Goal: Task Accomplishment & Management: Use online tool/utility

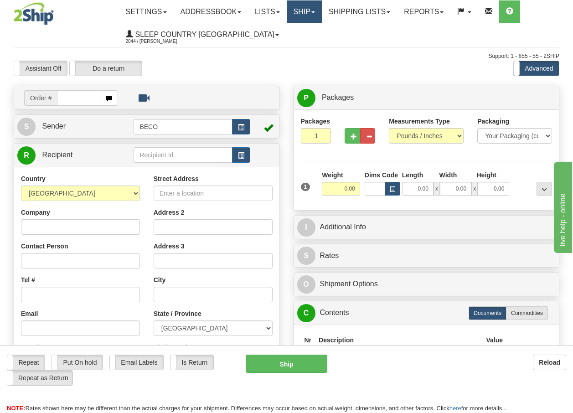
click at [319, 10] on link "Ship" at bounding box center [303, 11] width 35 height 23
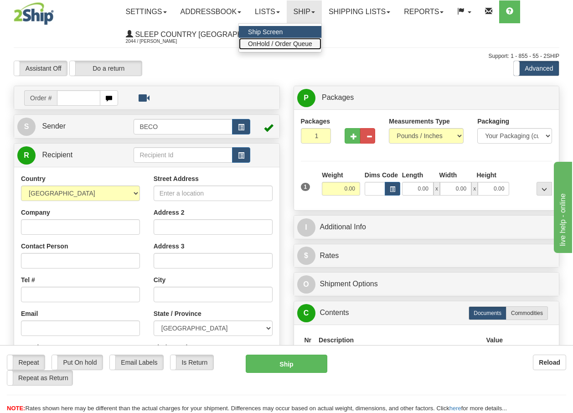
click at [312, 42] on span "OnHold / Order Queue" at bounding box center [280, 43] width 64 height 7
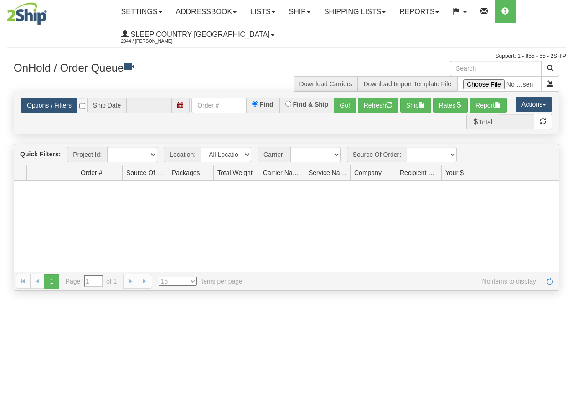
type input "[DATE]"
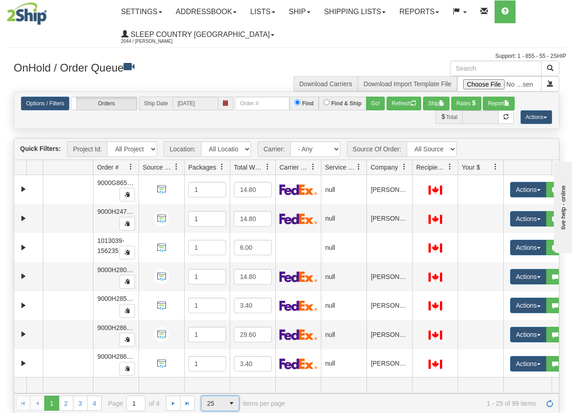
click at [231, 405] on span "select" at bounding box center [231, 403] width 15 height 15
click at [210, 387] on span "100" at bounding box center [210, 388] width 10 height 9
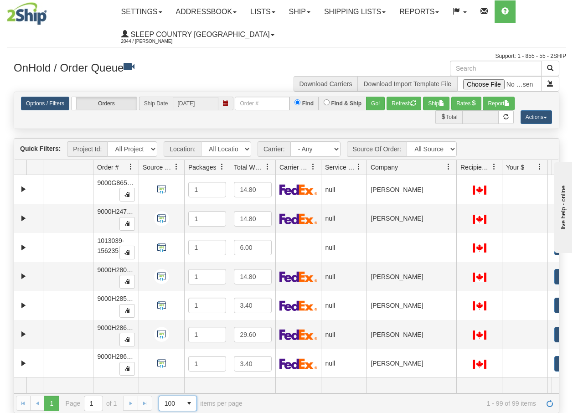
drag, startPoint x: 411, startPoint y: 169, endPoint x: 460, endPoint y: 169, distance: 49.2
click at [460, 169] on div "Aggregation Group Id Id Location Request Id Reply Id Order # Source Of Order Pa…" at bounding box center [282, 167] width 537 height 15
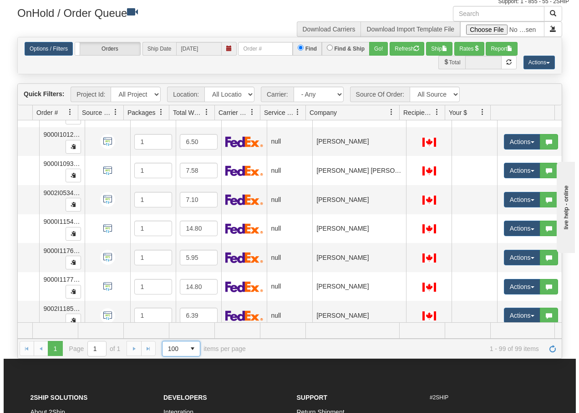
scroll to position [2556, 64]
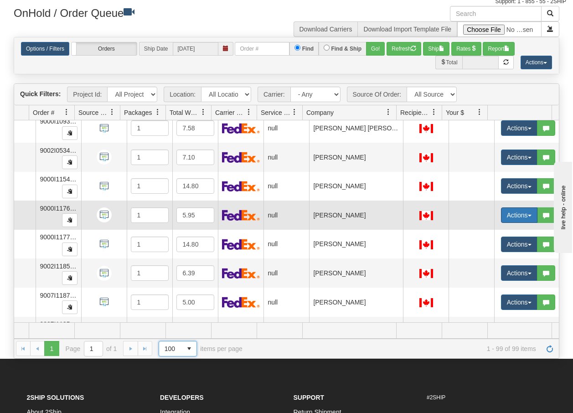
click at [524, 216] on button "Actions" at bounding box center [519, 214] width 36 height 15
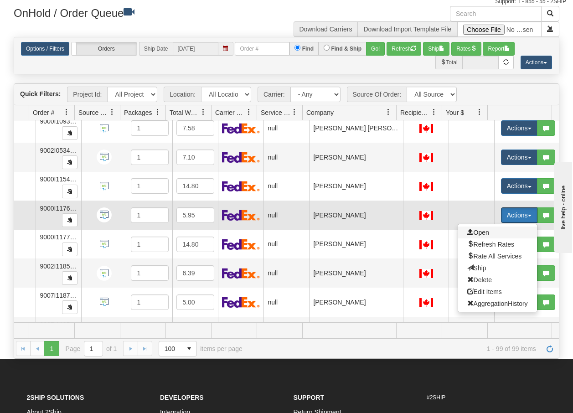
click at [482, 233] on span "Open" at bounding box center [478, 232] width 22 height 7
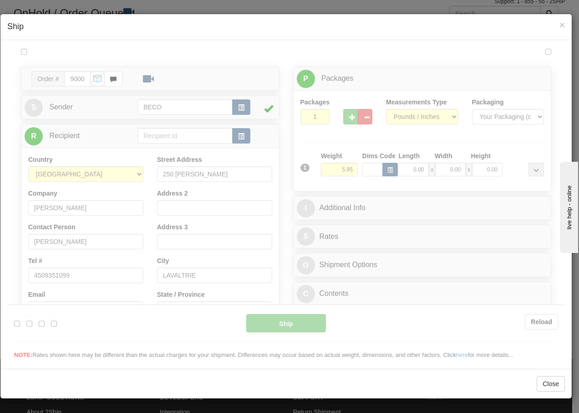
scroll to position [0, 0]
type input "14:40"
type input "16:00"
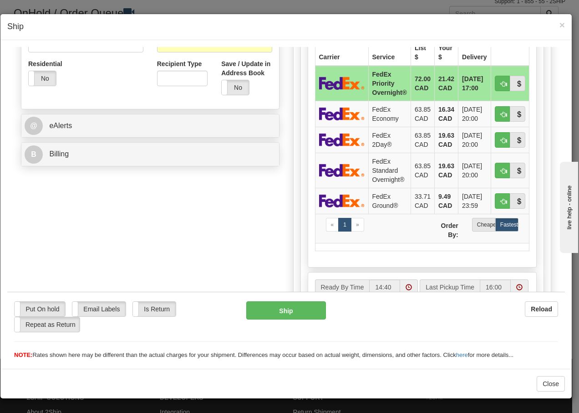
scroll to position [322, 0]
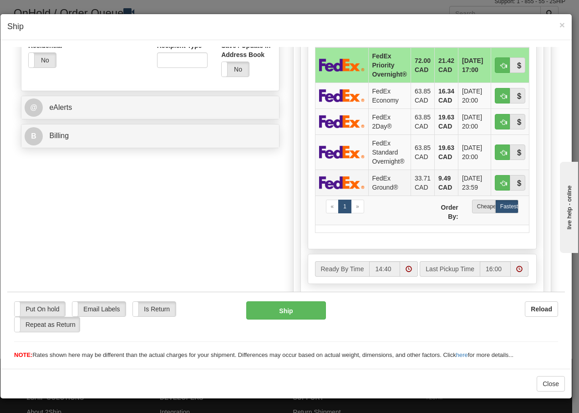
click at [375, 178] on td "FedEx Ground®" at bounding box center [389, 182] width 42 height 26
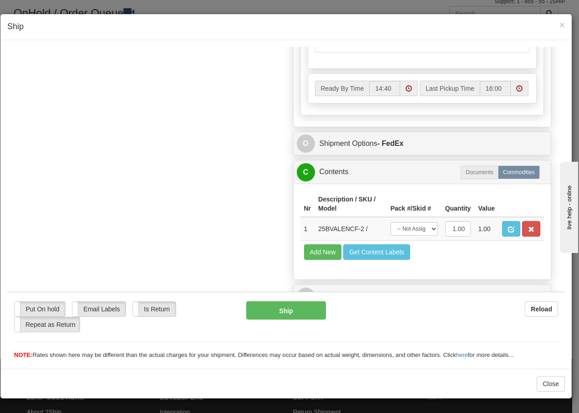
scroll to position [517, 0]
drag, startPoint x: 423, startPoint y: 231, endPoint x: 414, endPoint y: 237, distance: 11.2
click at [423, 231] on select "-- Not Assigned -- Package 1" at bounding box center [414, 228] width 47 height 14
select select "0"
click at [391, 221] on select "-- Not Assigned -- Package 1" at bounding box center [414, 228] width 47 height 14
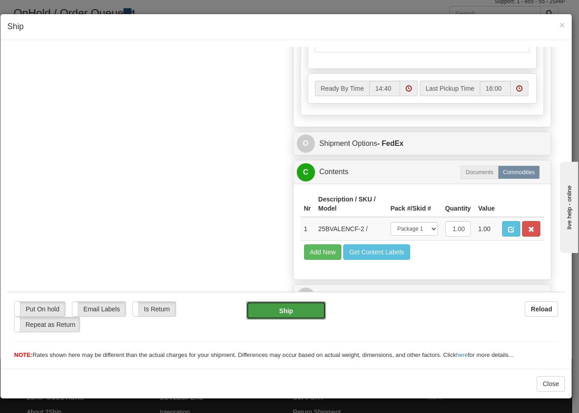
click at [275, 312] on button "Ship" at bounding box center [285, 310] width 79 height 18
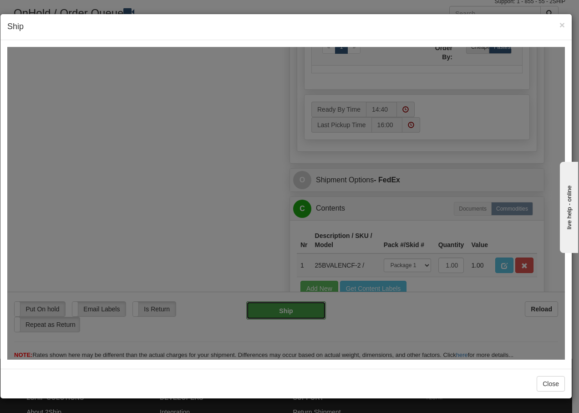
type input "92"
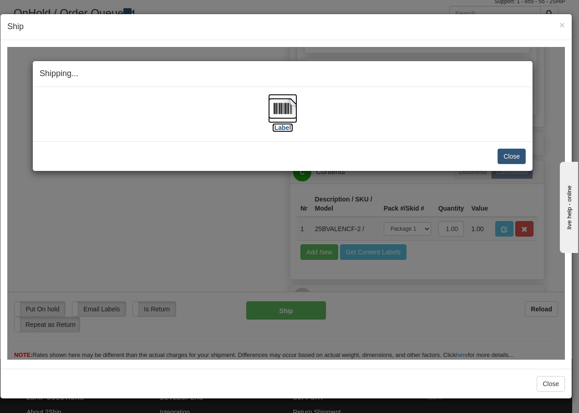
click at [281, 108] on img at bounding box center [282, 107] width 29 height 29
click at [512, 156] on button "Close" at bounding box center [512, 155] width 28 height 15
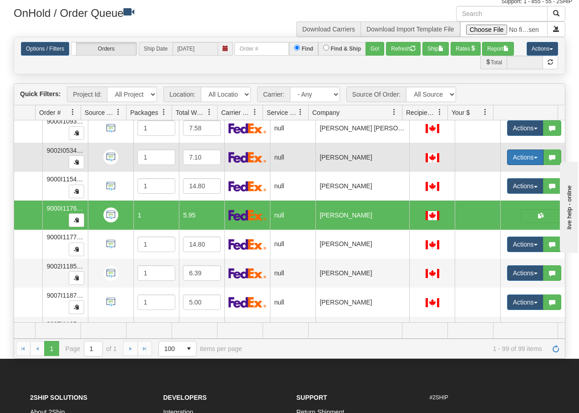
scroll to position [0, 58]
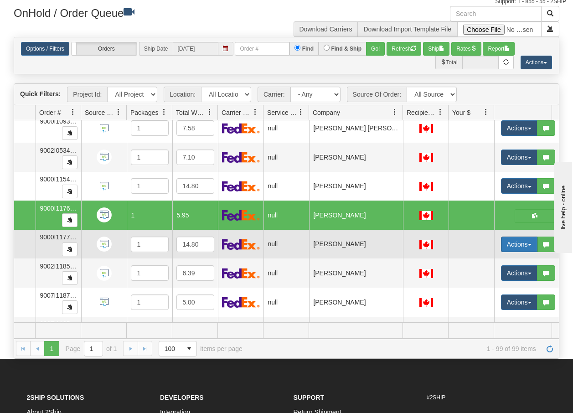
click at [529, 243] on button "Actions" at bounding box center [519, 243] width 36 height 15
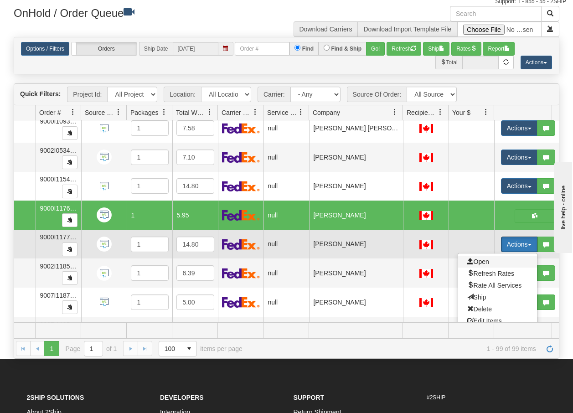
click at [479, 262] on span "Open" at bounding box center [478, 261] width 22 height 7
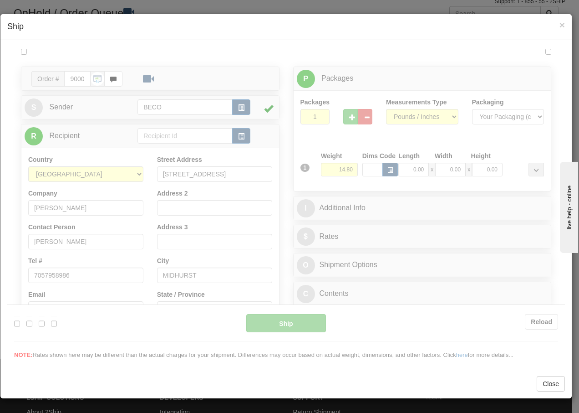
scroll to position [0, 0]
type input "14:41"
type input "16:00"
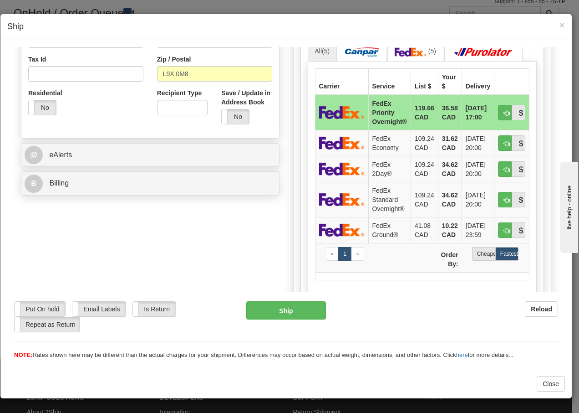
scroll to position [292, 0]
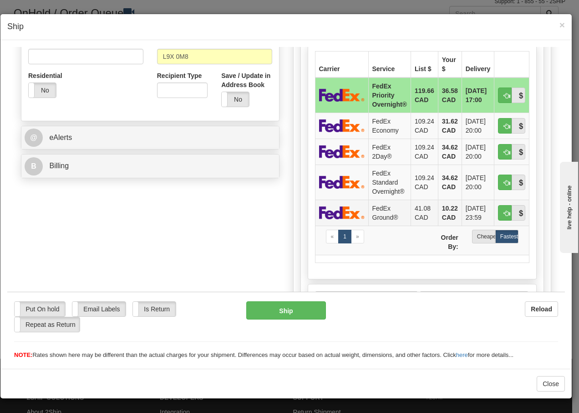
click at [389, 211] on td "FedEx Ground®" at bounding box center [389, 212] width 42 height 26
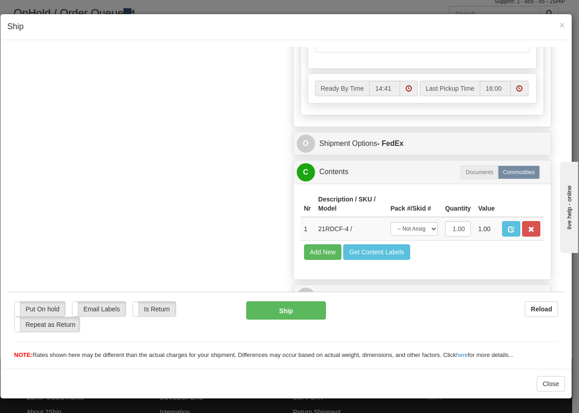
scroll to position [517, 0]
click at [419, 233] on select "-- Not Assigned -- Package 1" at bounding box center [414, 228] width 47 height 14
select select "0"
click at [391, 221] on select "-- Not Assigned -- Package 1" at bounding box center [414, 228] width 47 height 14
click at [258, 310] on button "Ship" at bounding box center [285, 310] width 79 height 18
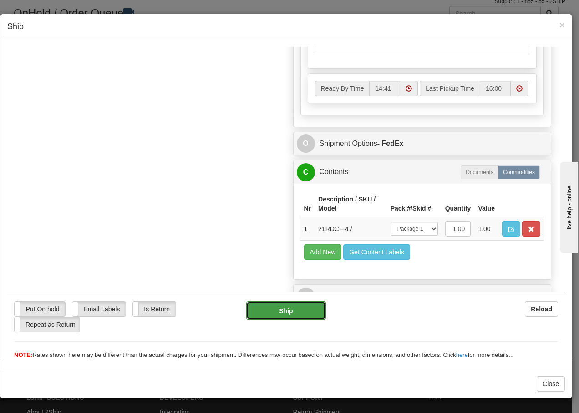
type input "92"
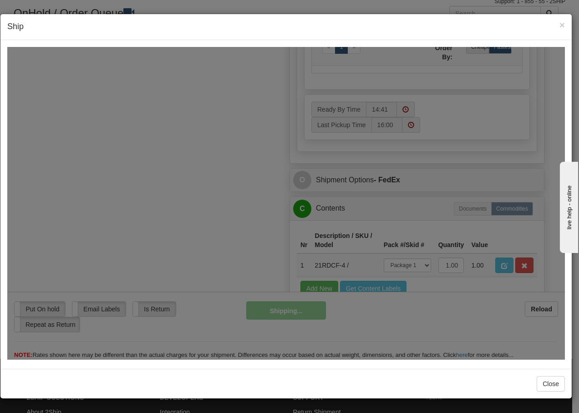
scroll to position [554, 0]
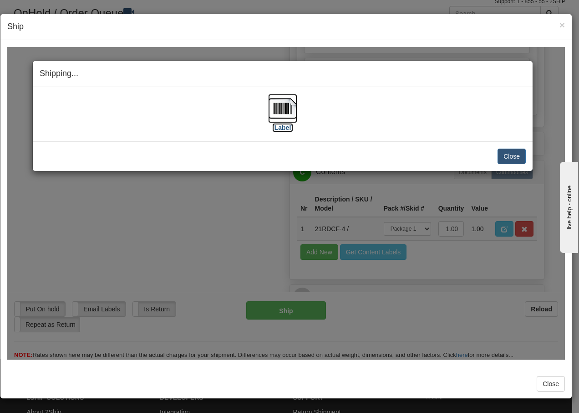
click at [291, 110] on img at bounding box center [282, 107] width 29 height 29
click at [516, 156] on button "Close" at bounding box center [512, 155] width 28 height 15
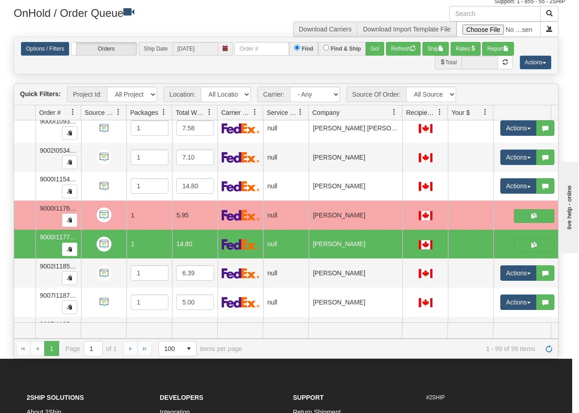
scroll to position [0, 57]
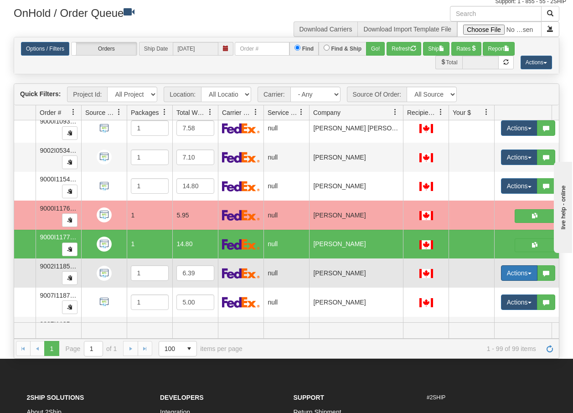
click at [530, 274] on span "button" at bounding box center [529, 273] width 4 height 2
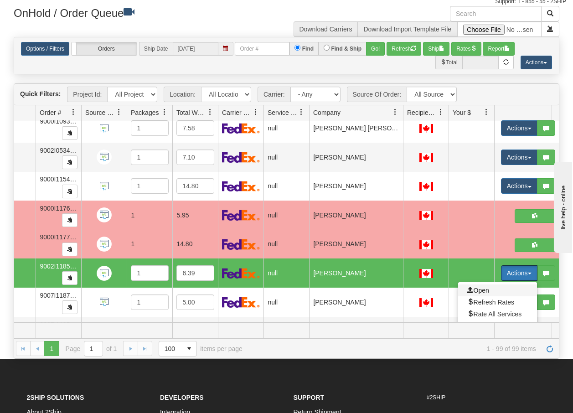
click at [483, 288] on span "Open" at bounding box center [478, 289] width 22 height 7
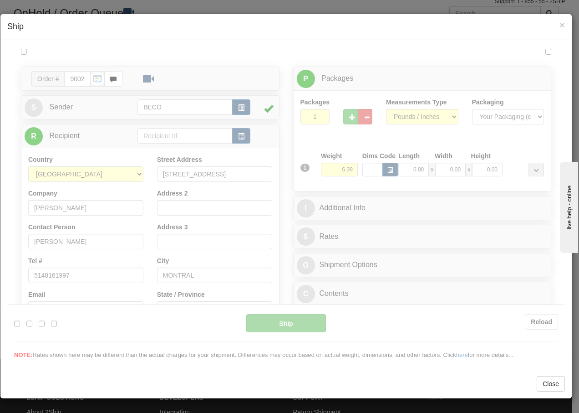
scroll to position [0, 0]
type input "14:41"
type input "16:00"
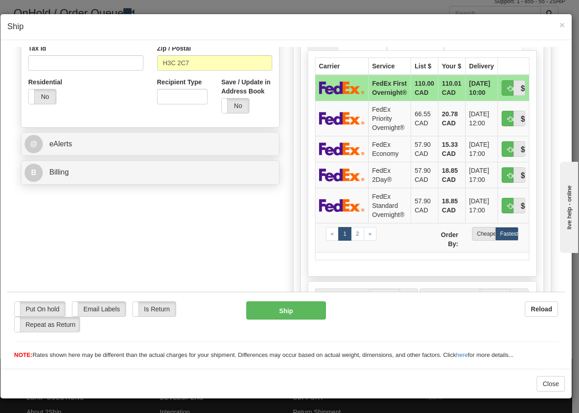
scroll to position [316, 0]
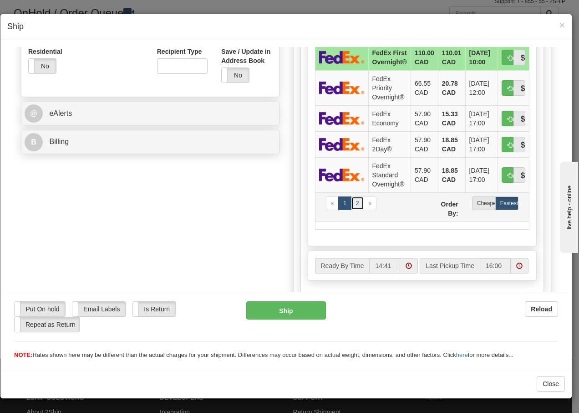
click at [355, 210] on link "2" at bounding box center [357, 203] width 13 height 14
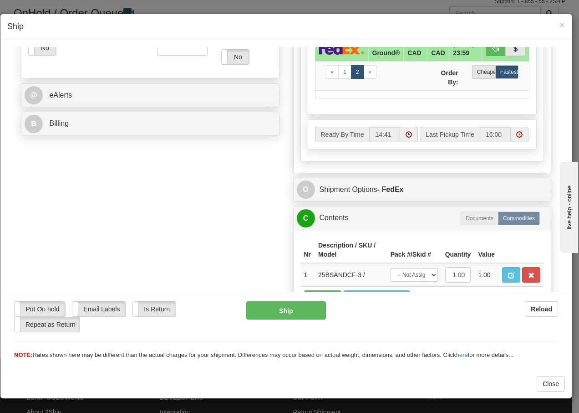
scroll to position [395, 0]
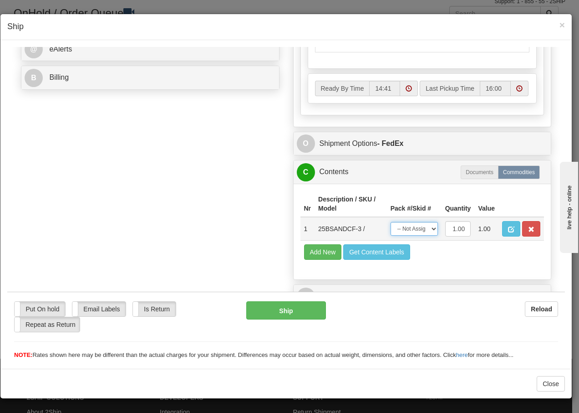
drag, startPoint x: 419, startPoint y: 231, endPoint x: 415, endPoint y: 237, distance: 7.0
click at [419, 231] on select "-- Not Assigned -- Package 1" at bounding box center [414, 228] width 47 height 14
select select "0"
click at [391, 221] on select "-- Not Assigned -- Package 1" at bounding box center [414, 228] width 47 height 14
click at [283, 309] on button "Ship" at bounding box center [285, 310] width 79 height 18
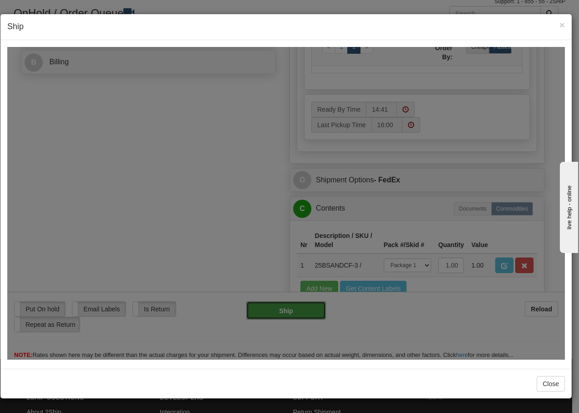
type input "92"
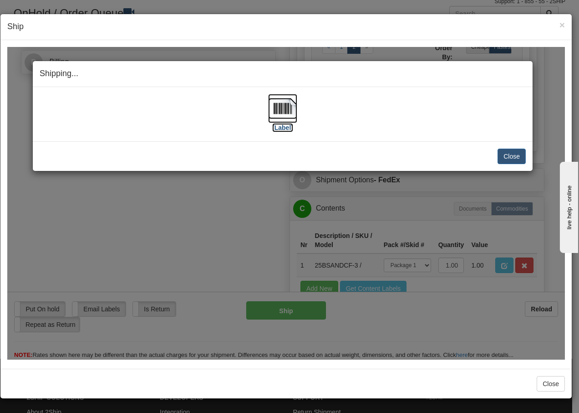
click at [276, 105] on img at bounding box center [282, 107] width 29 height 29
click at [508, 159] on button "Close" at bounding box center [512, 155] width 28 height 15
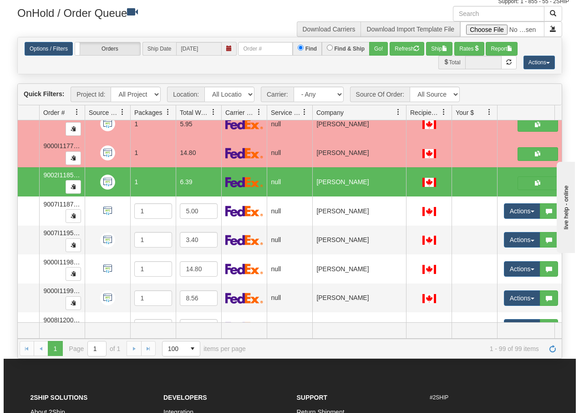
scroll to position [2673, 57]
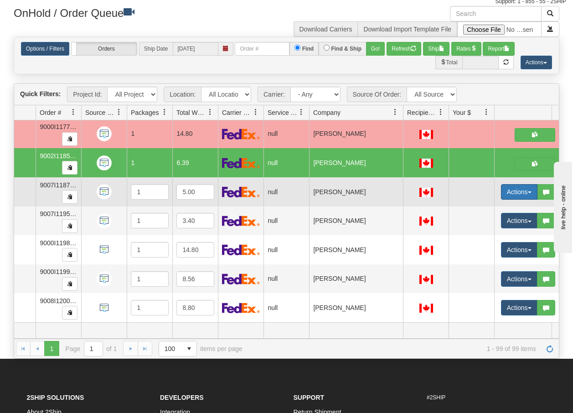
click at [528, 184] on button "Actions" at bounding box center [519, 191] width 36 height 15
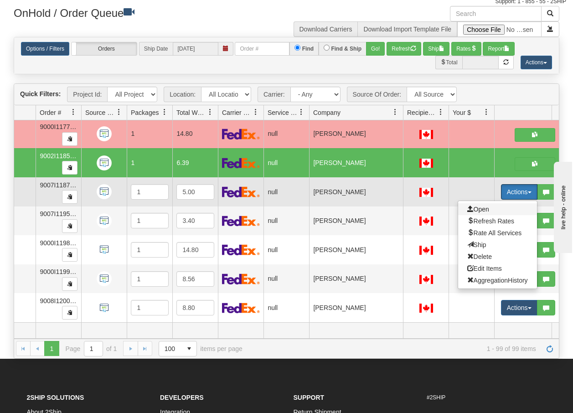
click at [478, 205] on span "Open" at bounding box center [478, 208] width 22 height 7
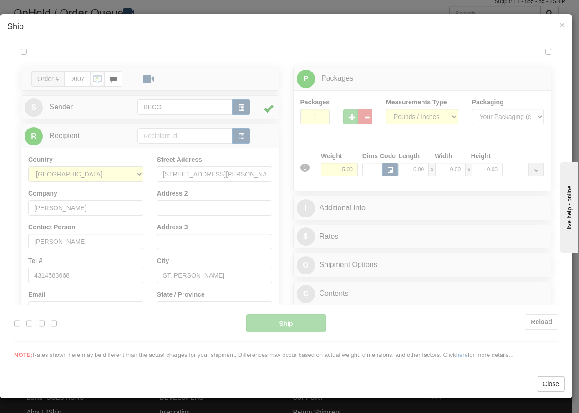
scroll to position [0, 0]
type input "14:42"
type input "16:00"
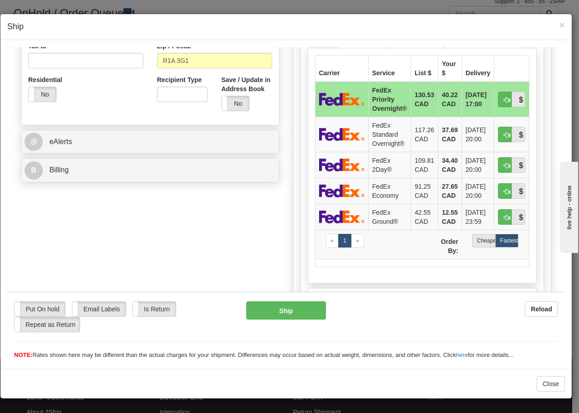
scroll to position [292, 0]
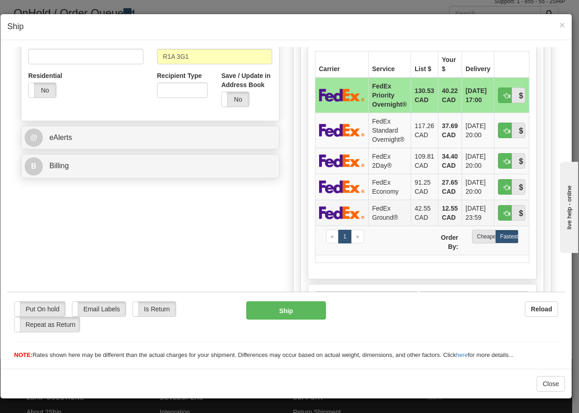
click at [377, 214] on td "FedEx Ground®" at bounding box center [389, 212] width 42 height 26
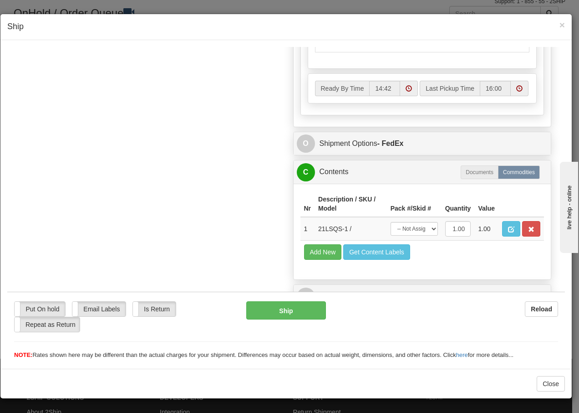
scroll to position [517, 0]
click at [416, 228] on select "-- Not Assigned -- Package 1" at bounding box center [414, 228] width 47 height 14
select select "0"
click at [391, 221] on select "-- Not Assigned -- Package 1" at bounding box center [414, 228] width 47 height 14
click at [271, 312] on button "Ship" at bounding box center [285, 310] width 79 height 18
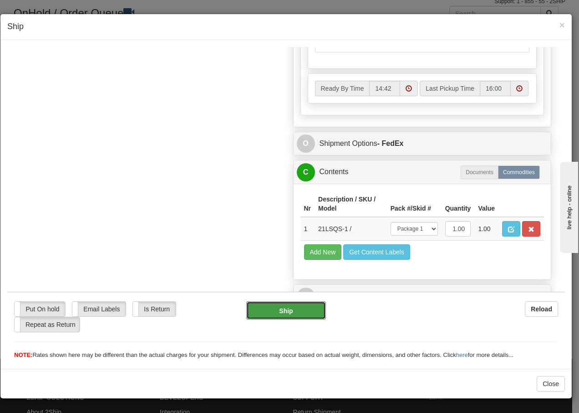
type input "92"
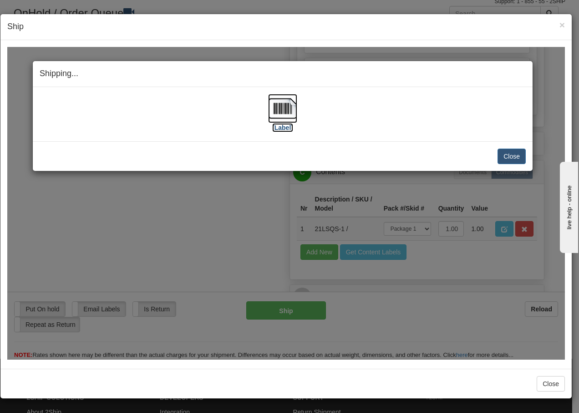
click at [289, 112] on img at bounding box center [282, 107] width 29 height 29
click at [513, 157] on button "Close" at bounding box center [512, 155] width 28 height 15
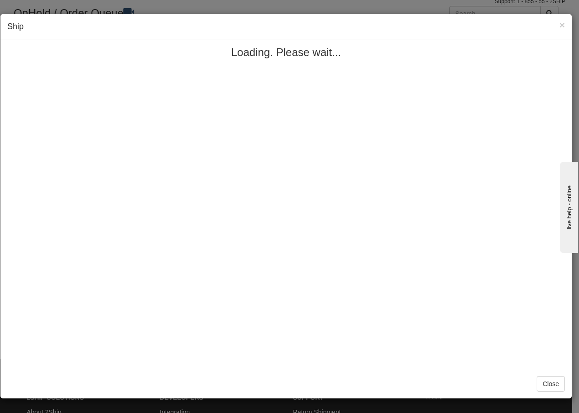
scroll to position [0, 0]
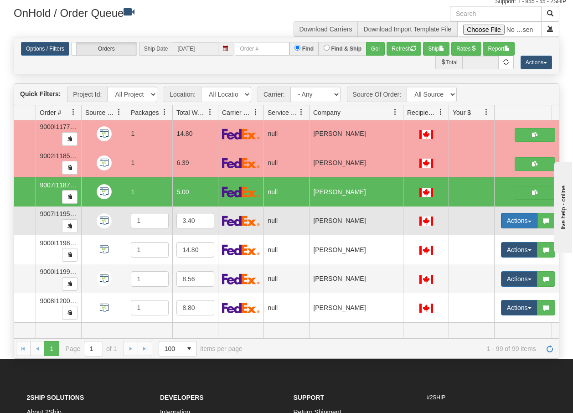
click at [530, 218] on button "Actions" at bounding box center [519, 220] width 36 height 15
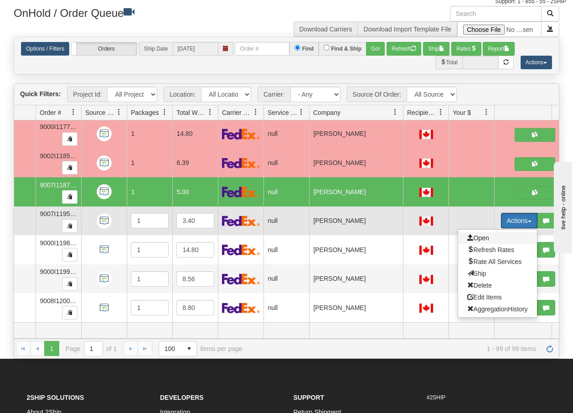
click at [476, 234] on span "Open" at bounding box center [478, 237] width 22 height 7
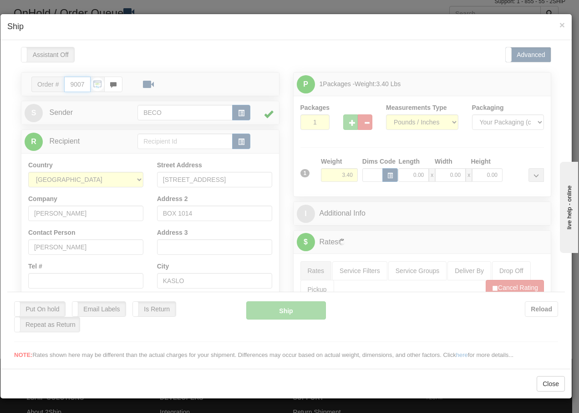
type input "14:43"
type input "16:00"
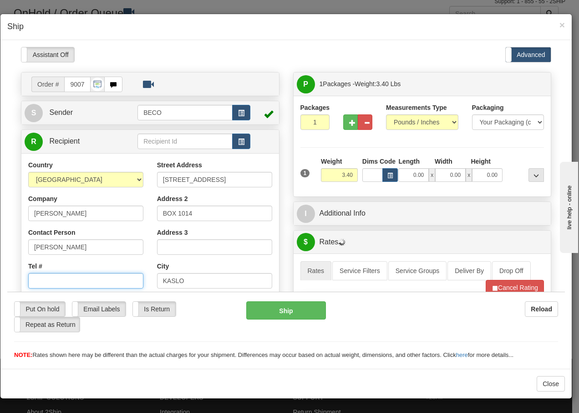
click at [40, 284] on input "Tel #" at bounding box center [85, 279] width 115 height 15
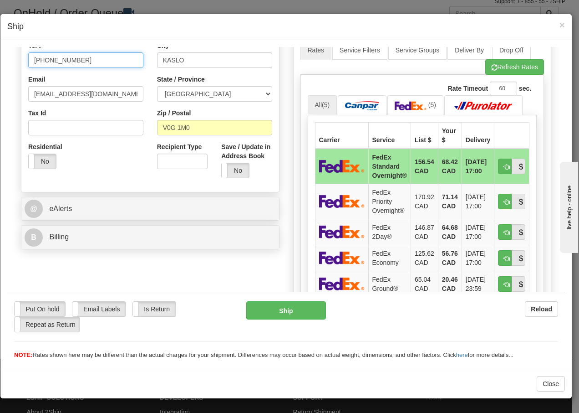
scroll to position [273, 0]
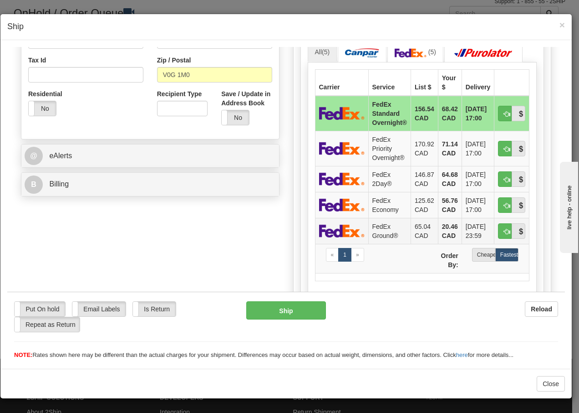
type input "514-353-9060"
click at [379, 229] on td "FedEx Ground®" at bounding box center [389, 230] width 42 height 26
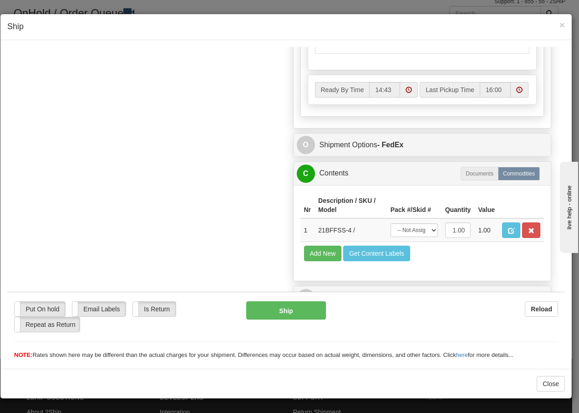
scroll to position [501, 0]
click at [413, 236] on select "-- Not Assigned -- Package 1" at bounding box center [414, 229] width 47 height 14
select select "0"
click at [391, 222] on select "-- Not Assigned -- Package 1" at bounding box center [414, 229] width 47 height 14
click at [269, 310] on button "Ship" at bounding box center [285, 310] width 79 height 18
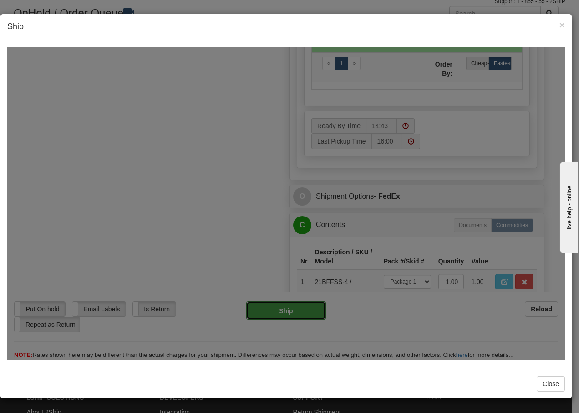
type input "92"
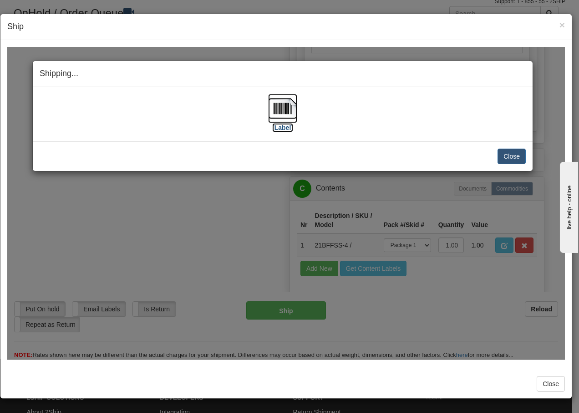
click at [281, 114] on img at bounding box center [282, 107] width 29 height 29
click at [507, 153] on button "Close" at bounding box center [512, 155] width 28 height 15
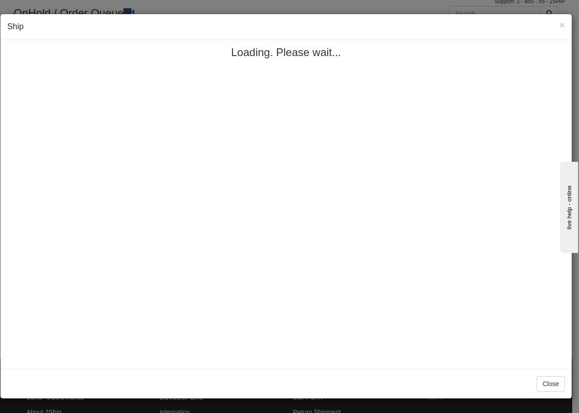
scroll to position [0, 0]
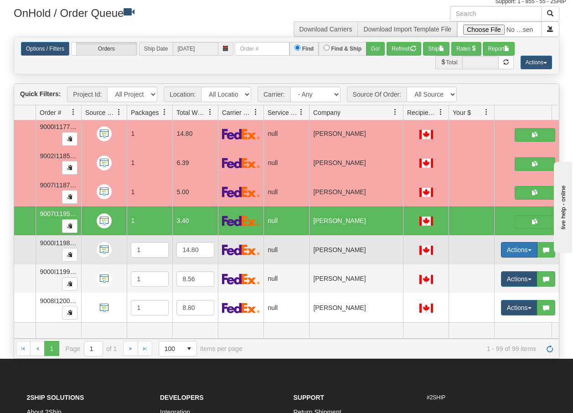
click at [527, 249] on span "button" at bounding box center [529, 250] width 4 height 2
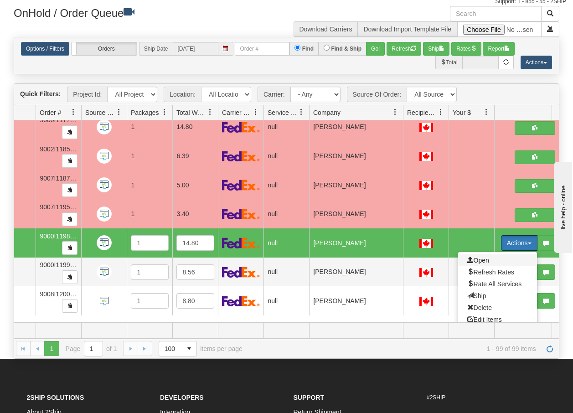
click at [479, 261] on span "Open" at bounding box center [478, 259] width 22 height 7
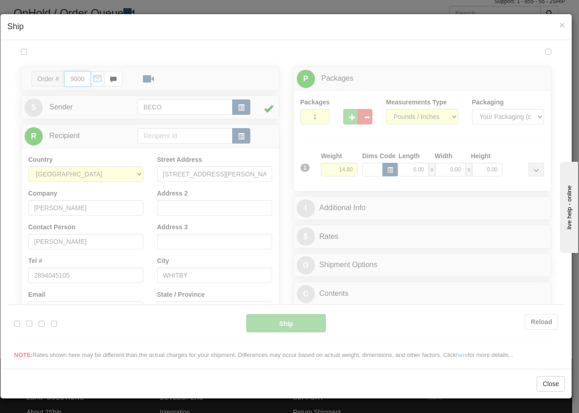
type input "14:43"
type input "16:00"
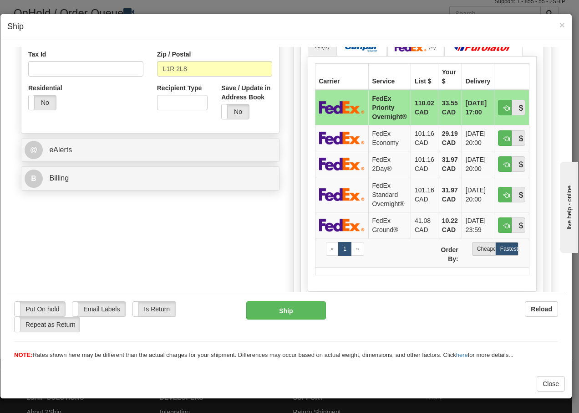
scroll to position [297, 0]
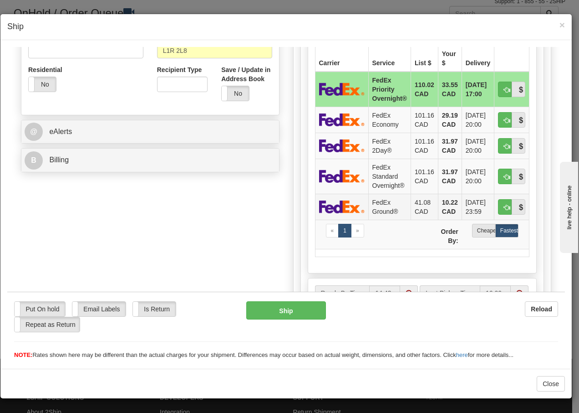
click at [378, 206] on td "FedEx Ground®" at bounding box center [389, 206] width 42 height 26
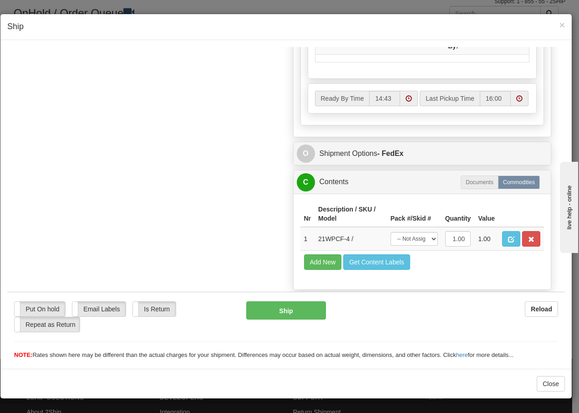
scroll to position [517, 0]
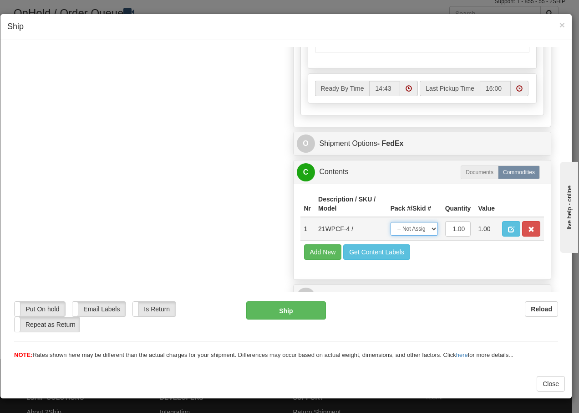
click at [419, 232] on select "-- Not Assigned -- Package 1" at bounding box center [414, 228] width 47 height 14
select select "0"
click at [391, 221] on select "-- Not Assigned -- Package 1" at bounding box center [414, 228] width 47 height 14
click at [278, 308] on button "Ship" at bounding box center [285, 310] width 79 height 18
type input "92"
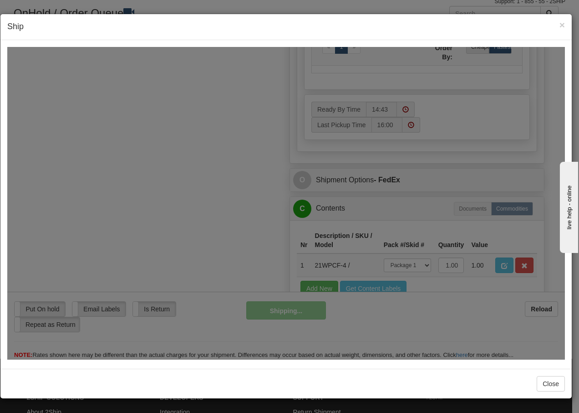
scroll to position [554, 0]
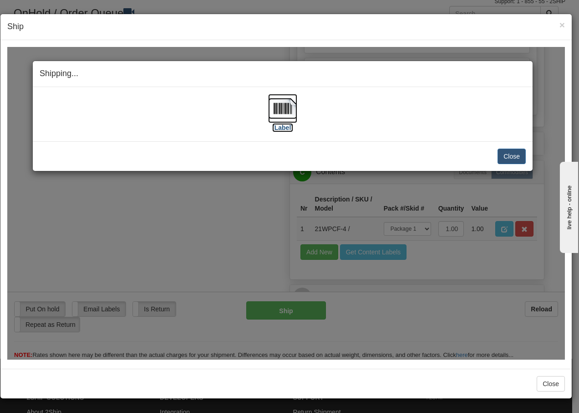
click at [275, 103] on img at bounding box center [282, 107] width 29 height 29
click at [513, 153] on button "Close" at bounding box center [512, 155] width 28 height 15
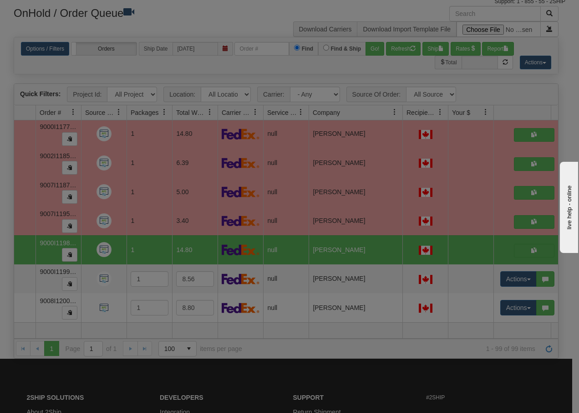
scroll to position [0, 0]
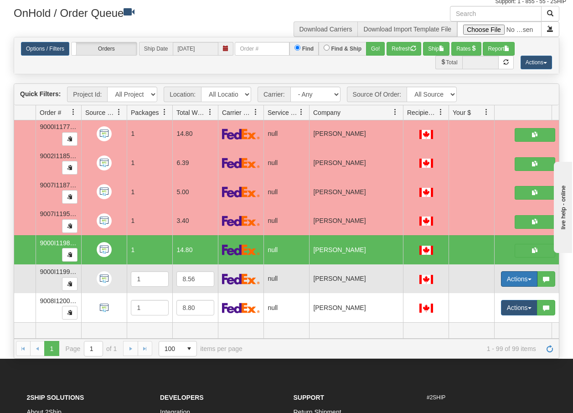
click at [529, 278] on span "button" at bounding box center [529, 279] width 4 height 2
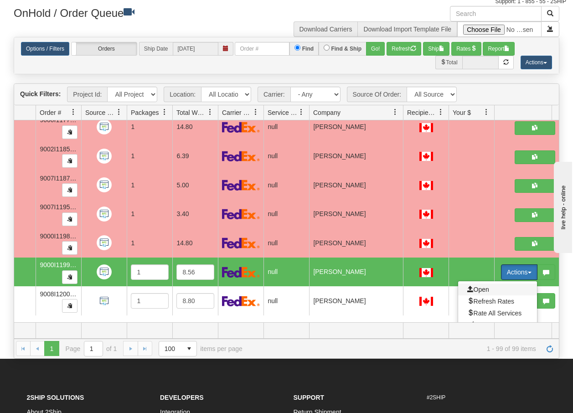
click at [482, 289] on span "Open" at bounding box center [478, 289] width 22 height 7
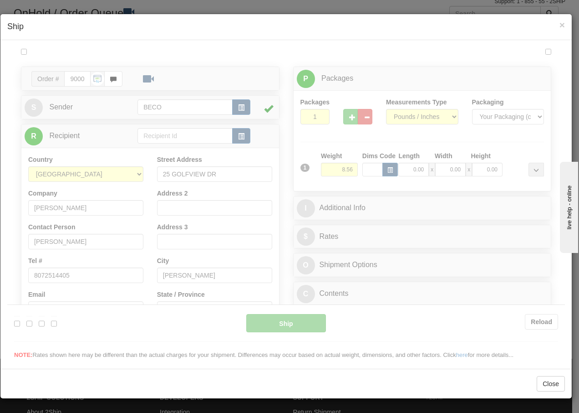
type input "14:44"
type input "16:00"
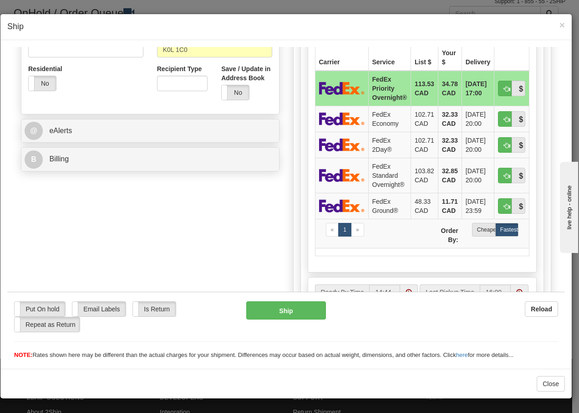
scroll to position [303, 0]
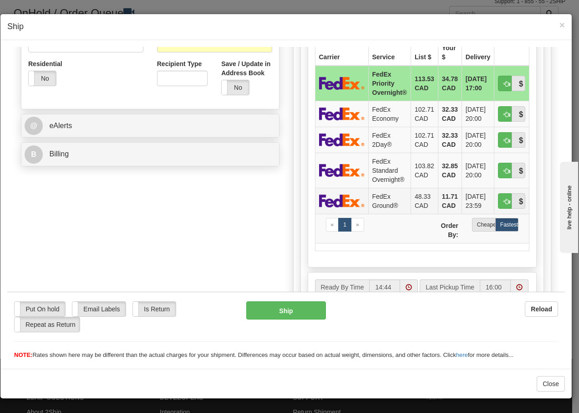
click at [378, 203] on td "FedEx Ground®" at bounding box center [389, 200] width 42 height 26
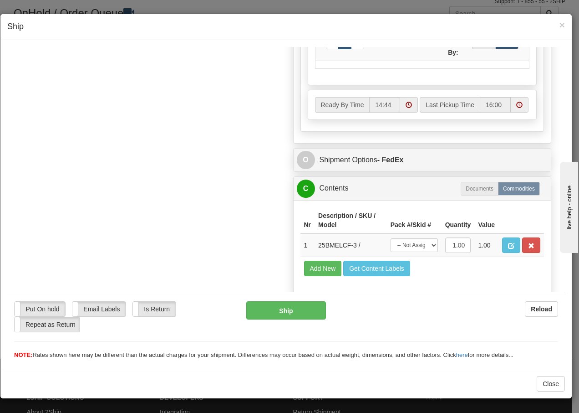
scroll to position [517, 0]
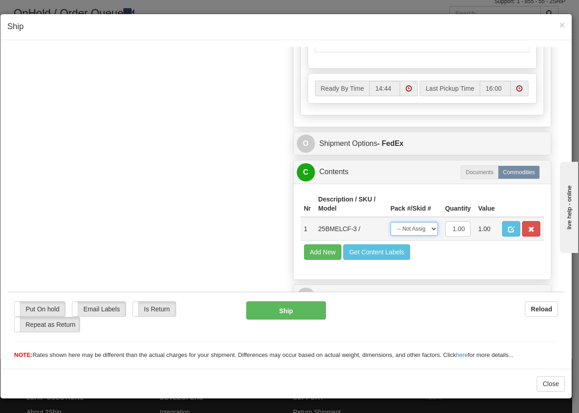
click at [418, 229] on select "-- Not Assigned -- Package 1" at bounding box center [414, 228] width 47 height 14
select select "0"
click at [391, 221] on select "-- Not Assigned -- Package 1" at bounding box center [414, 228] width 47 height 14
click at [277, 313] on button "Ship" at bounding box center [285, 310] width 79 height 18
type input "92"
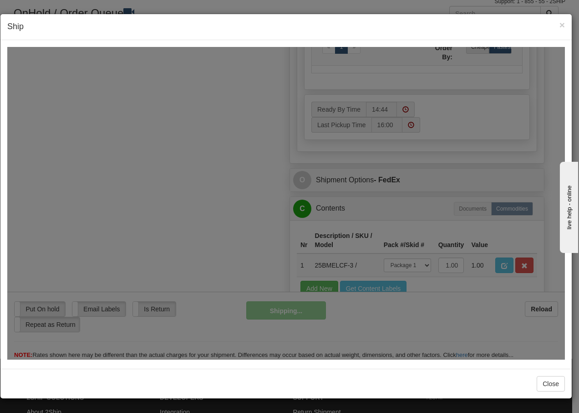
scroll to position [554, 0]
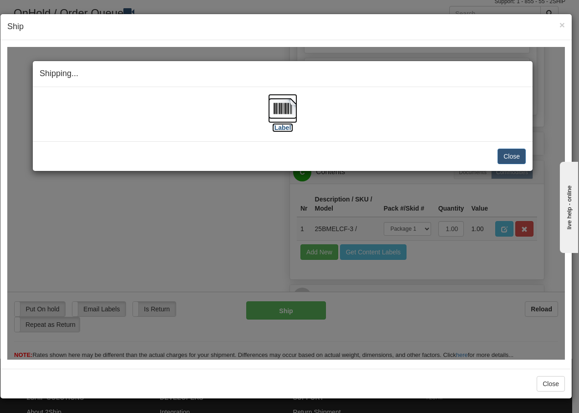
click at [283, 109] on img at bounding box center [282, 107] width 29 height 29
click at [506, 156] on button "Close" at bounding box center [512, 155] width 28 height 15
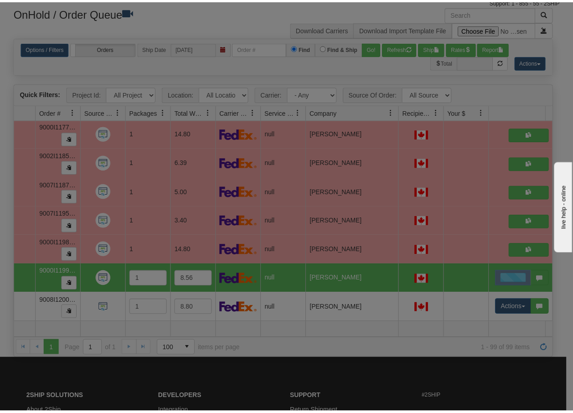
scroll to position [0, 0]
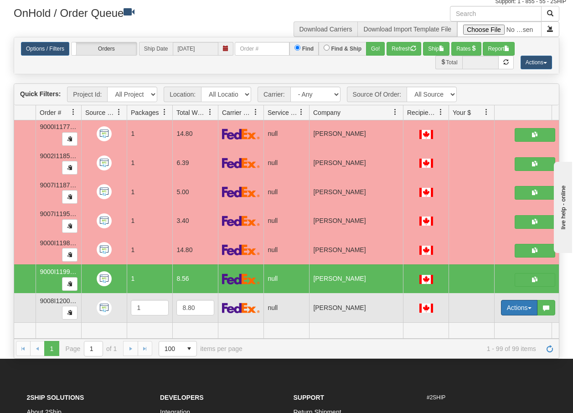
click at [529, 307] on span "button" at bounding box center [529, 308] width 4 height 2
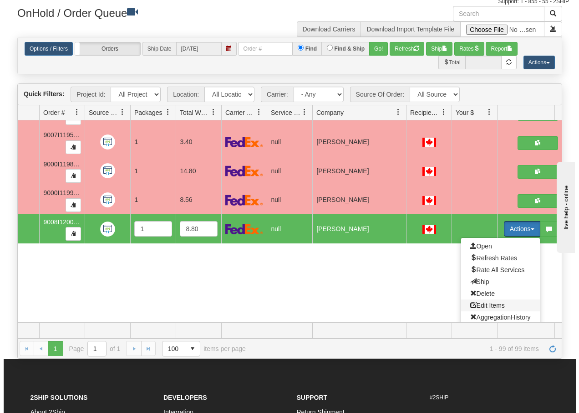
scroll to position [2755, 57]
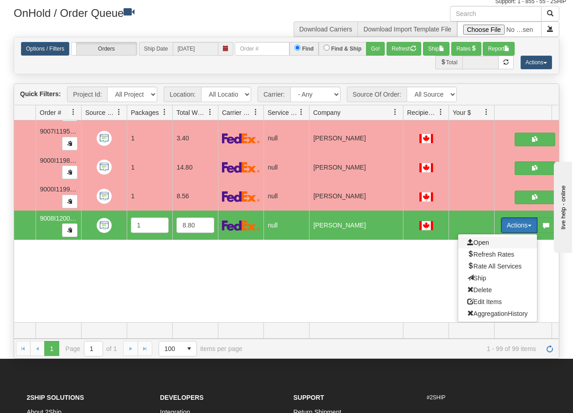
click at [477, 239] on span "Open" at bounding box center [478, 242] width 22 height 7
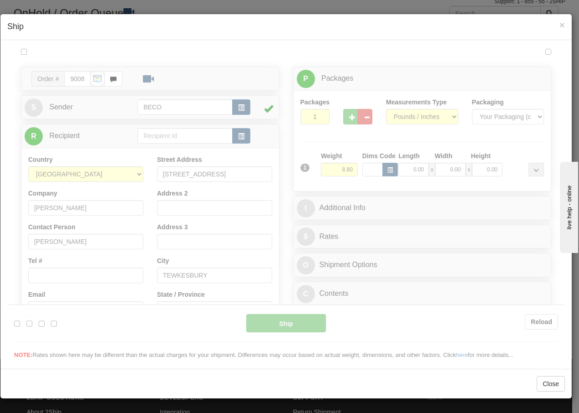
scroll to position [0, 0]
type input "14:44"
type input "16:00"
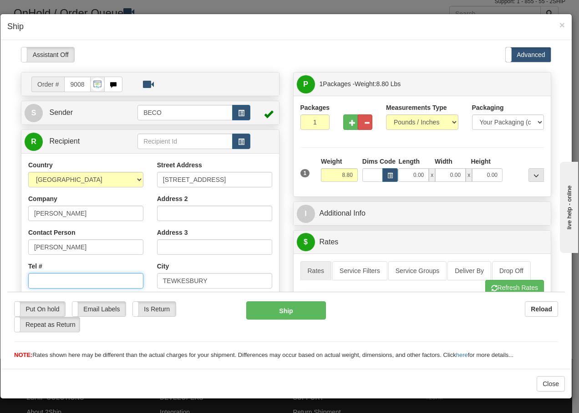
click at [71, 276] on input "Tel #" at bounding box center [85, 279] width 115 height 15
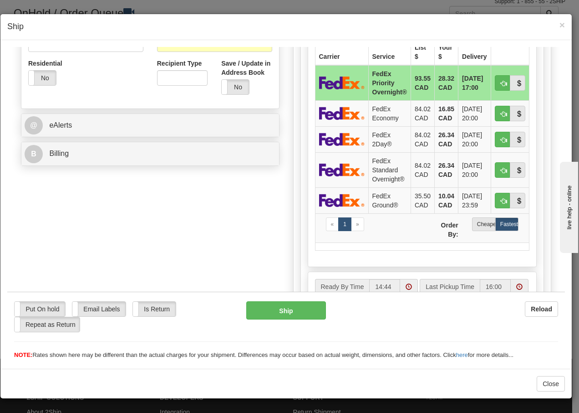
scroll to position [310, 0]
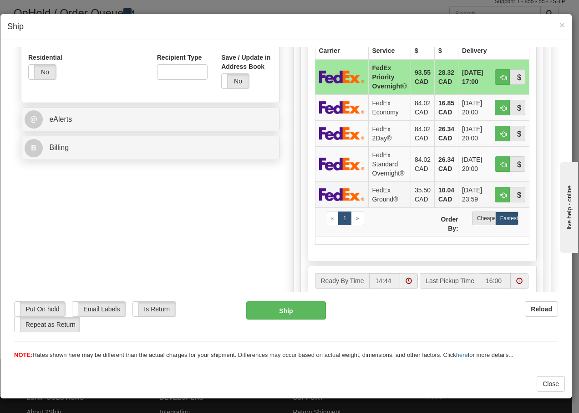
type input "514-353-9060"
click at [389, 192] on td "FedEx Ground®" at bounding box center [389, 194] width 42 height 26
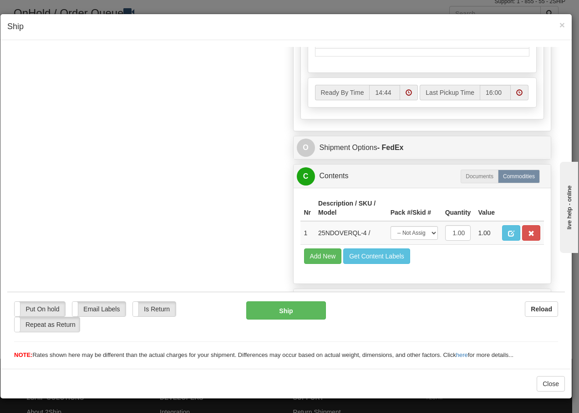
scroll to position [517, 0]
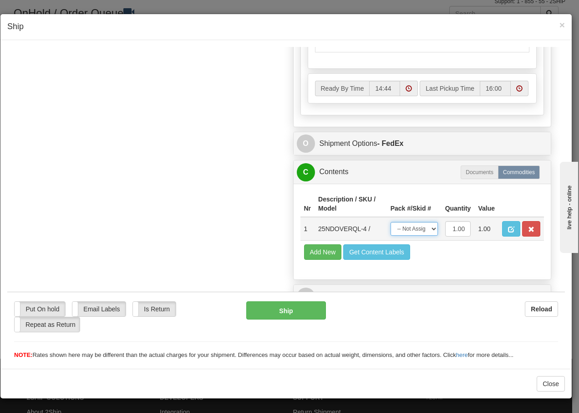
click at [420, 230] on select "-- Not Assigned -- Package 1" at bounding box center [414, 228] width 47 height 14
select select "0"
click at [391, 221] on select "-- Not Assigned -- Package 1" at bounding box center [414, 228] width 47 height 14
click at [270, 314] on button "Ship" at bounding box center [285, 310] width 79 height 18
type input "92"
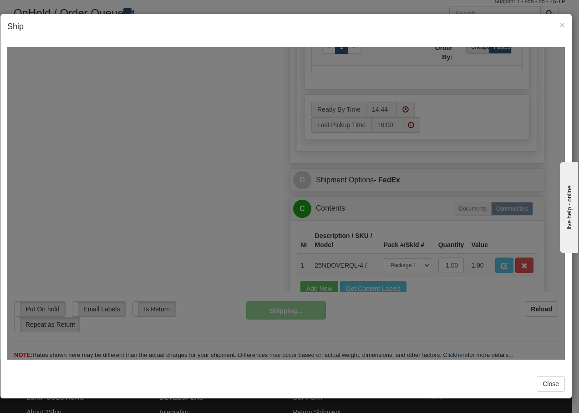
scroll to position [554, 0]
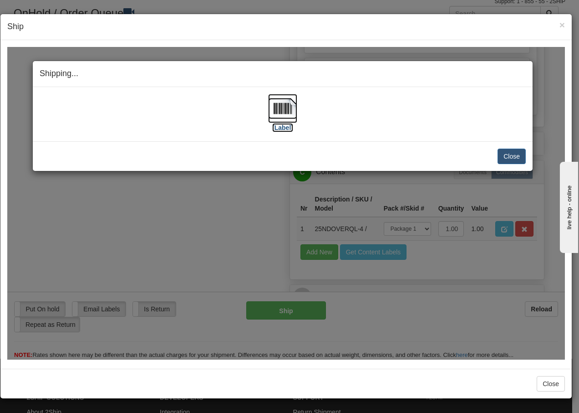
click at [281, 110] on img at bounding box center [282, 107] width 29 height 29
click at [509, 155] on button "Close" at bounding box center [512, 155] width 28 height 15
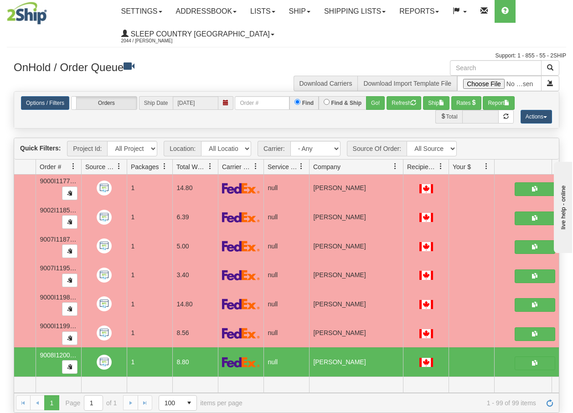
scroll to position [0, 0]
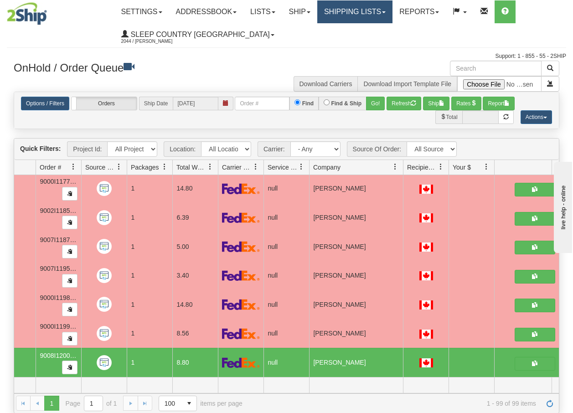
click at [380, 10] on link "Shipping lists" at bounding box center [354, 11] width 75 height 23
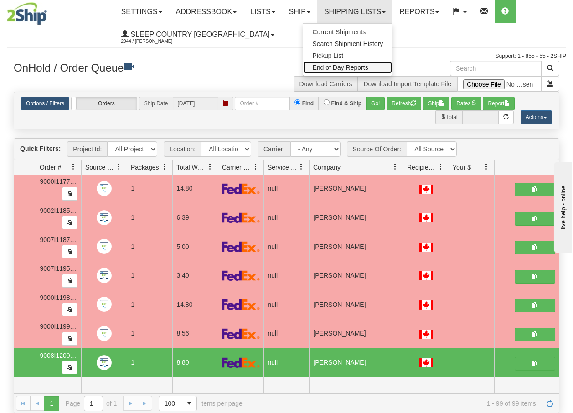
click at [349, 67] on span "End of Day Reports" at bounding box center [340, 67] width 56 height 7
